Goal: Task Accomplishment & Management: Complete application form

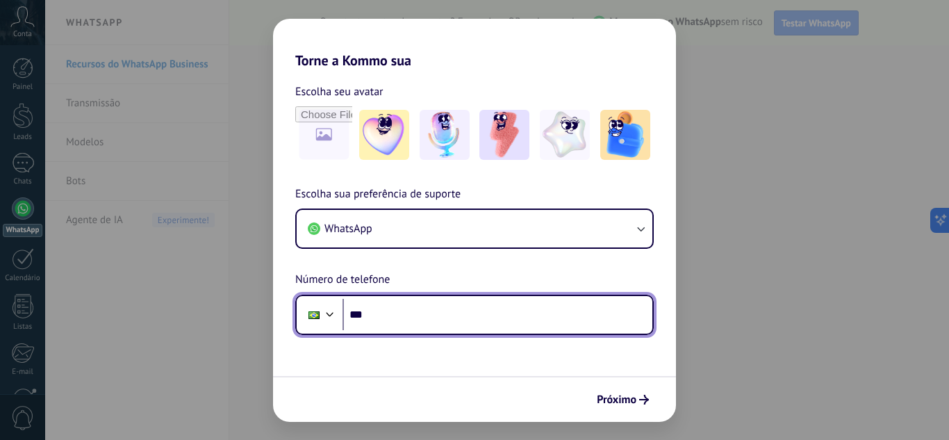
click at [454, 314] on input "***" at bounding box center [498, 315] width 310 height 32
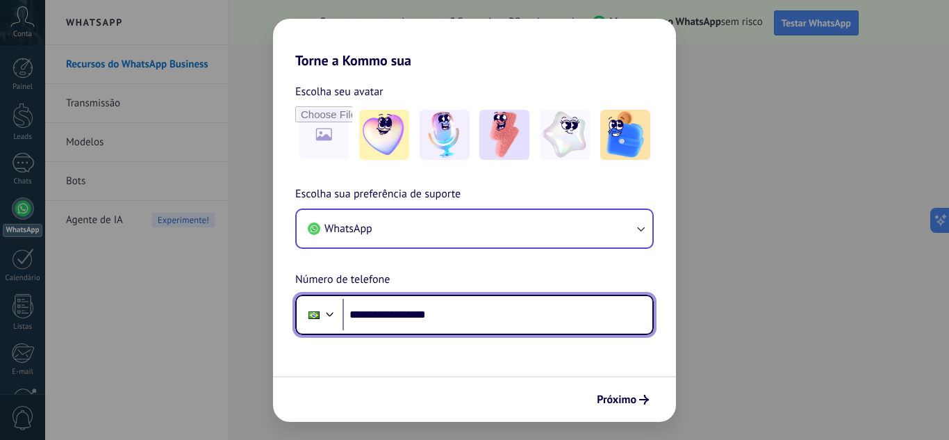
type input "**********"
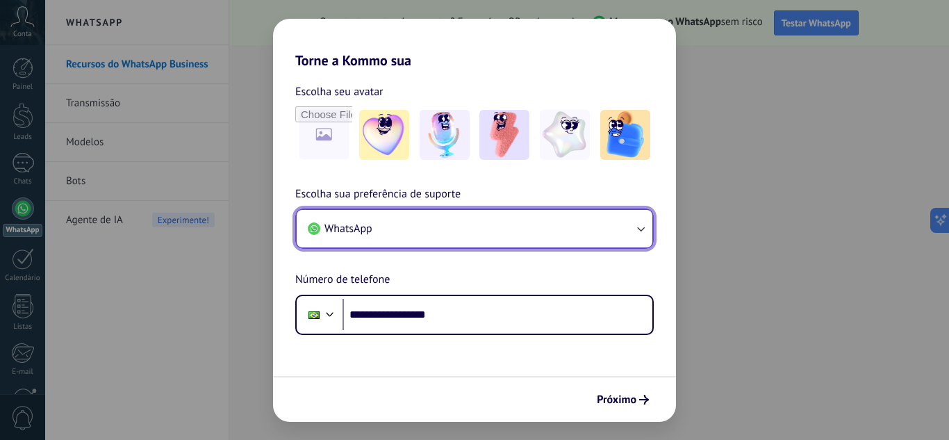
click at [550, 245] on button "WhatsApp" at bounding box center [475, 229] width 356 height 38
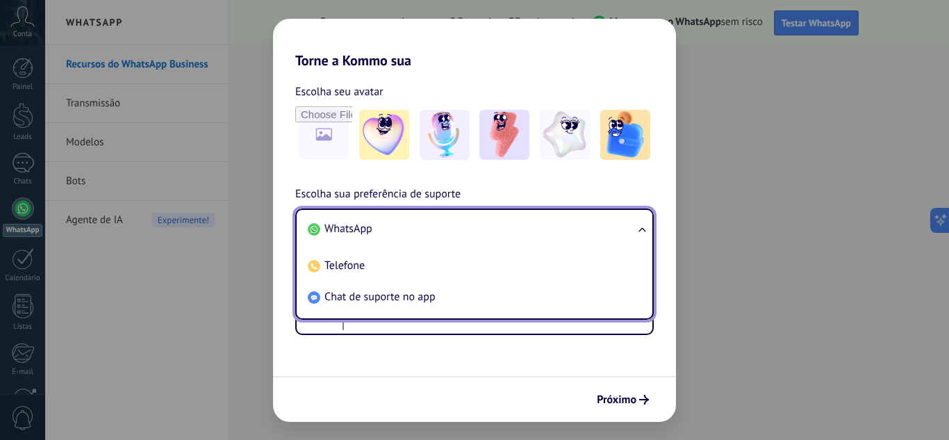
click at [562, 229] on li "WhatsApp" at bounding box center [471, 228] width 339 height 31
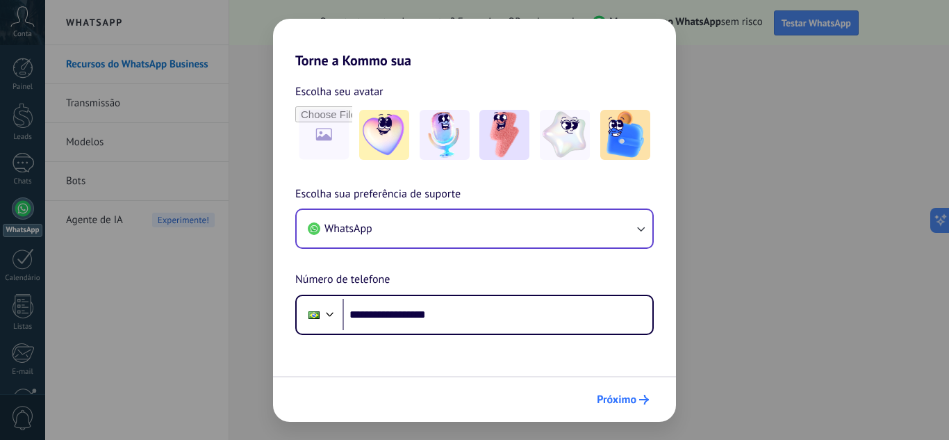
click at [632, 399] on span "Próximo" at bounding box center [617, 400] width 40 height 10
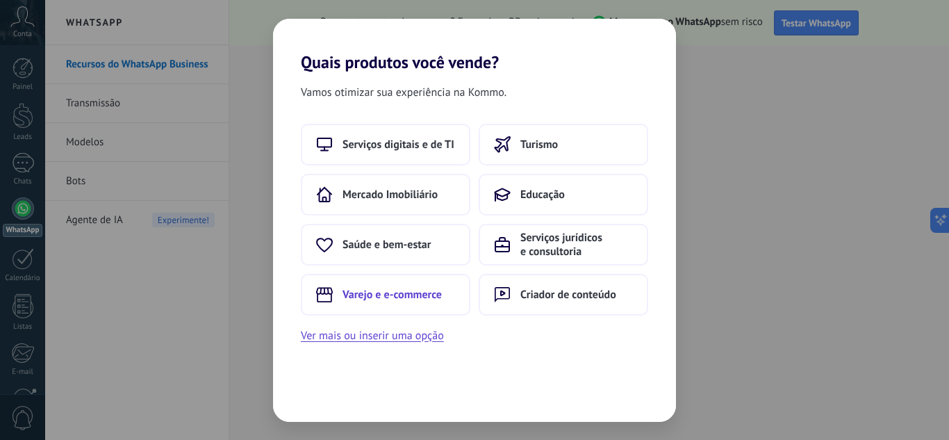
click at [415, 290] on span "Varejo e e-commerce" at bounding box center [392, 295] width 99 height 14
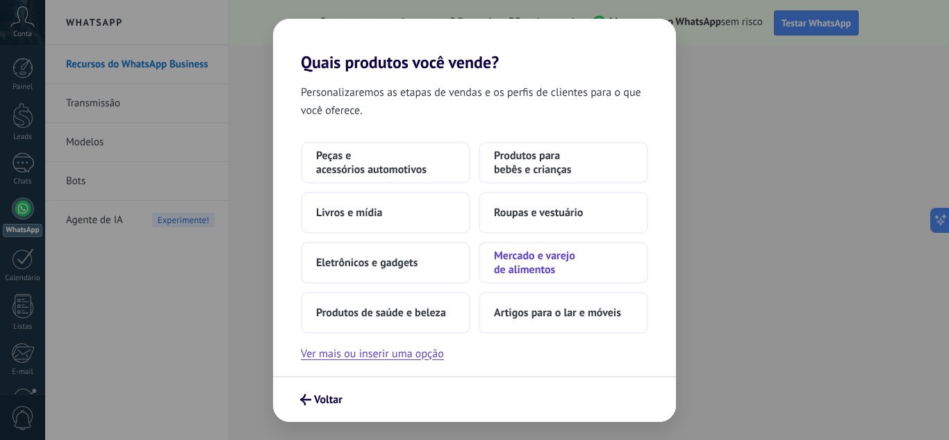
click at [531, 269] on span "Mercado e varejo de alimentos" at bounding box center [563, 263] width 139 height 28
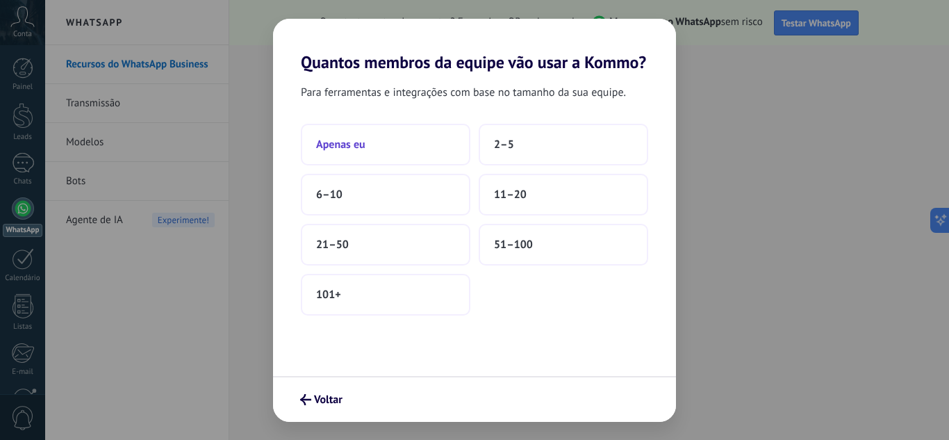
click at [423, 151] on button "Apenas eu" at bounding box center [386, 145] width 170 height 42
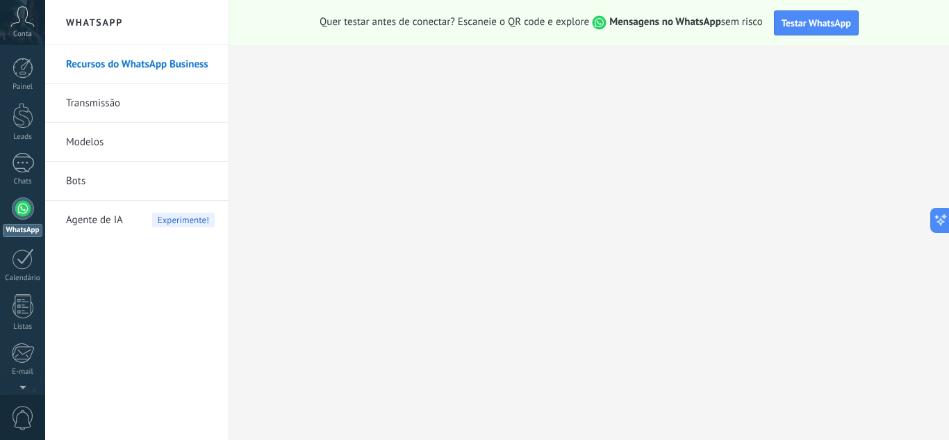
click at [23, 27] on div "Conta" at bounding box center [22, 22] width 45 height 45
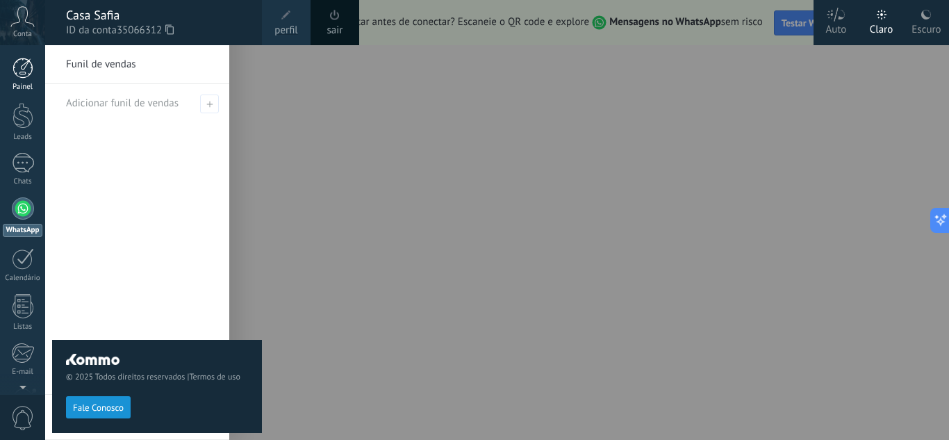
click at [13, 76] on div at bounding box center [23, 68] width 21 height 21
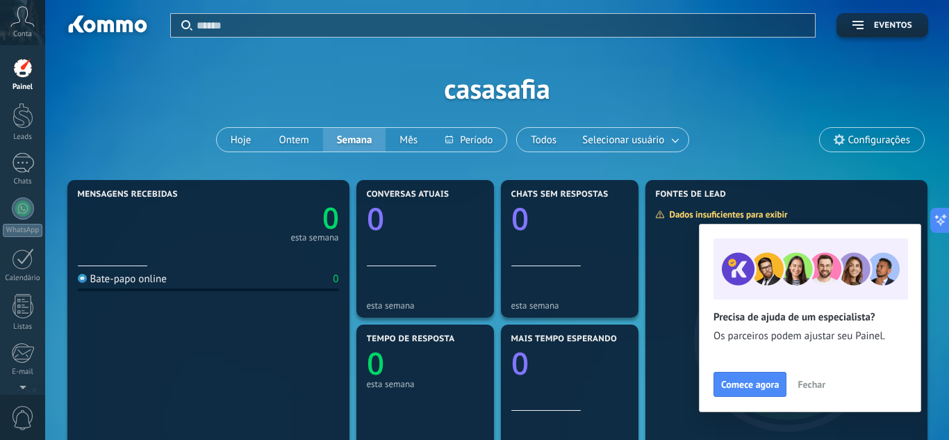
click at [121, 138] on div "Aplicar Eventos casasafia Hoje Ontem Semana Mês Todos Selecionar usuário Config…" at bounding box center [497, 88] width 862 height 177
click at [31, 267] on div at bounding box center [23, 259] width 22 height 22
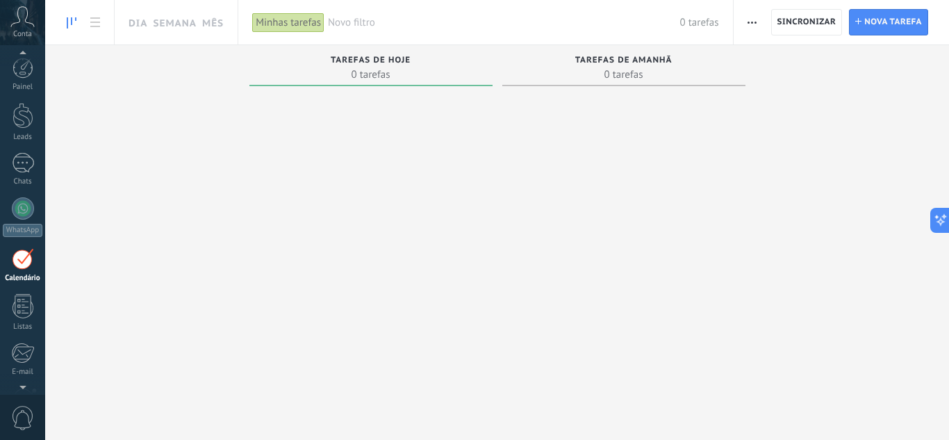
scroll to position [40, 0]
